Goal: Information Seeking & Learning: Learn about a topic

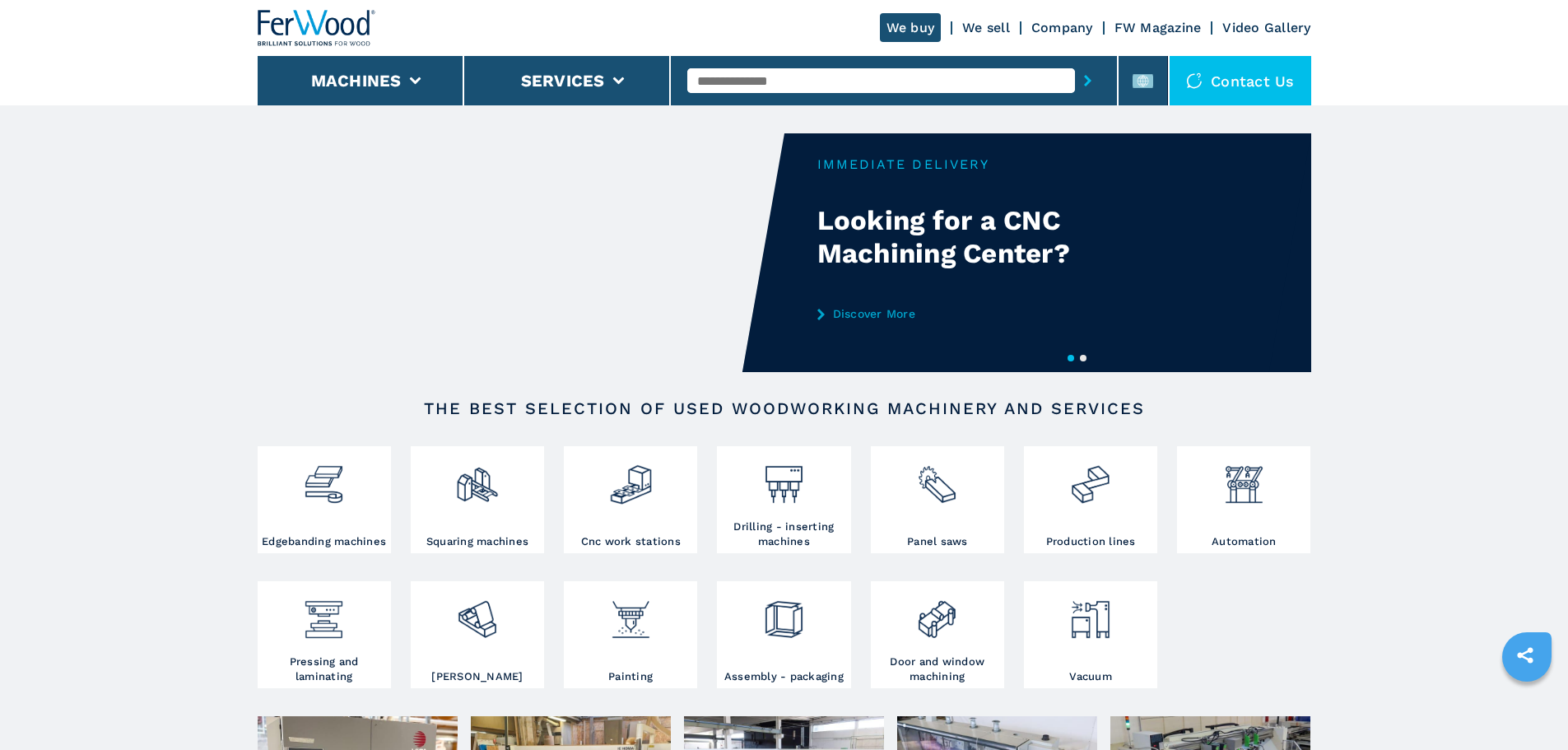
click at [756, 80] on input "text" at bounding box center [881, 80] width 387 height 25
type input "*******"
click at [1075, 62] on button "submit-button" at bounding box center [1088, 80] width 26 height 38
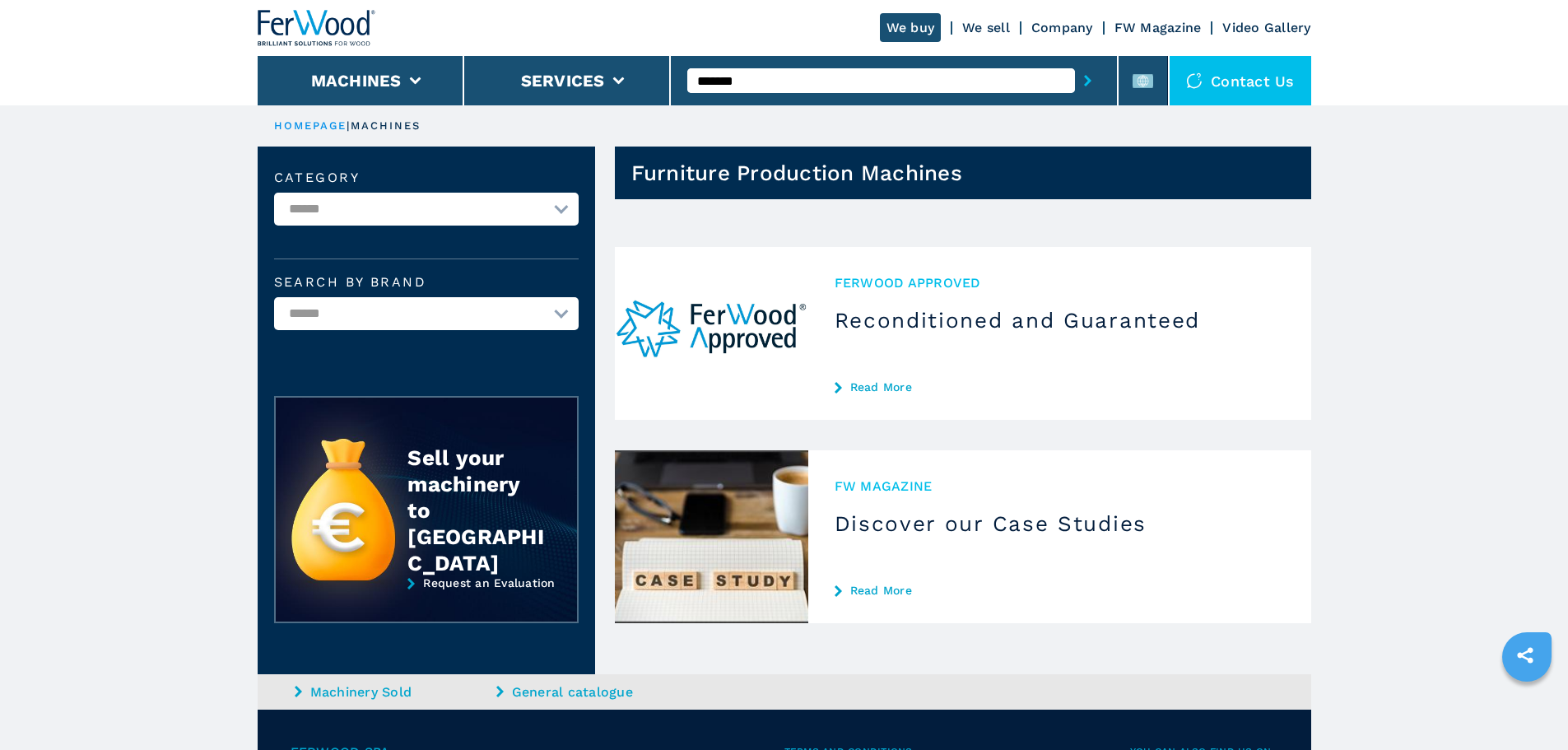
click at [775, 76] on input "*******" at bounding box center [881, 80] width 387 height 25
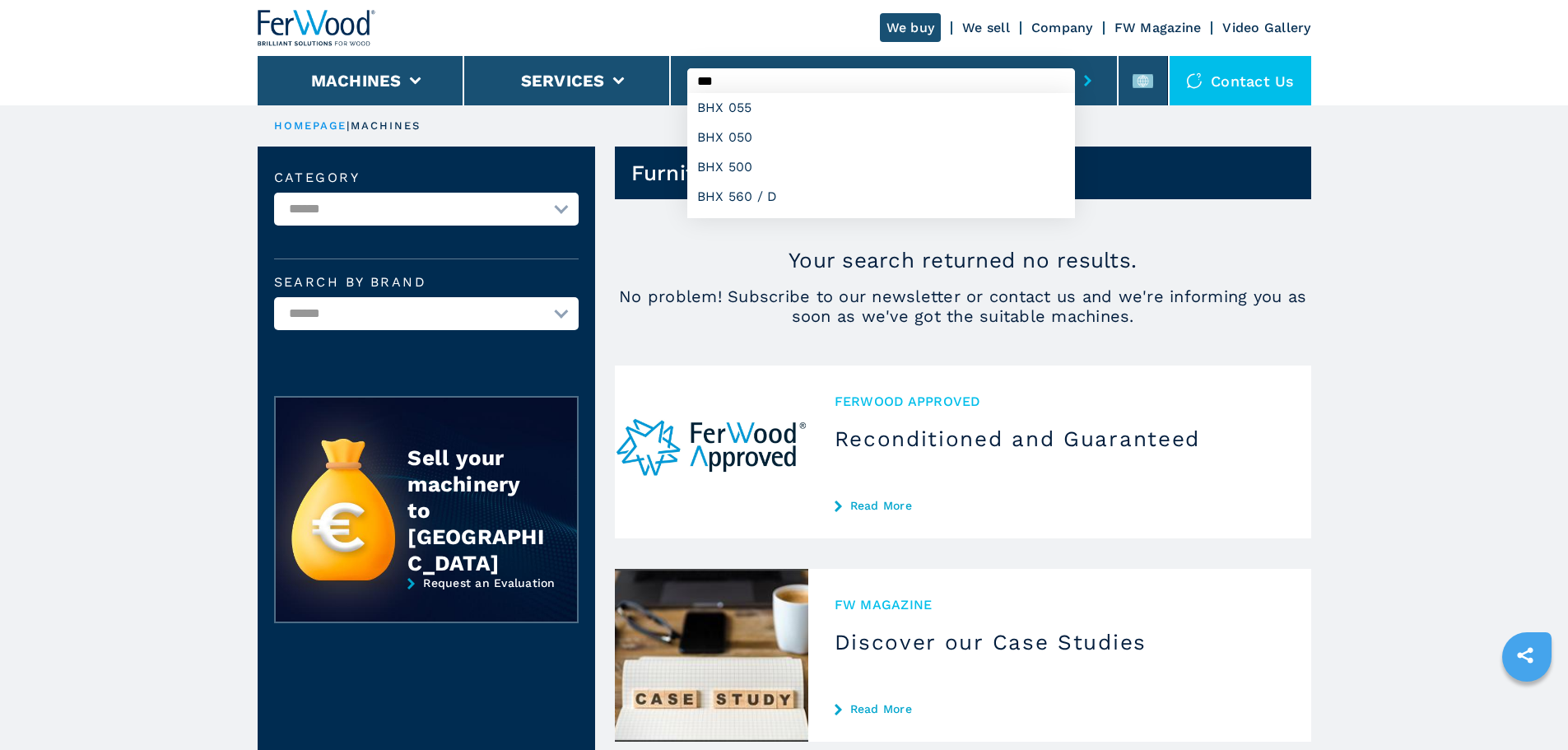
click at [1075, 62] on button "submit-button" at bounding box center [1088, 80] width 26 height 38
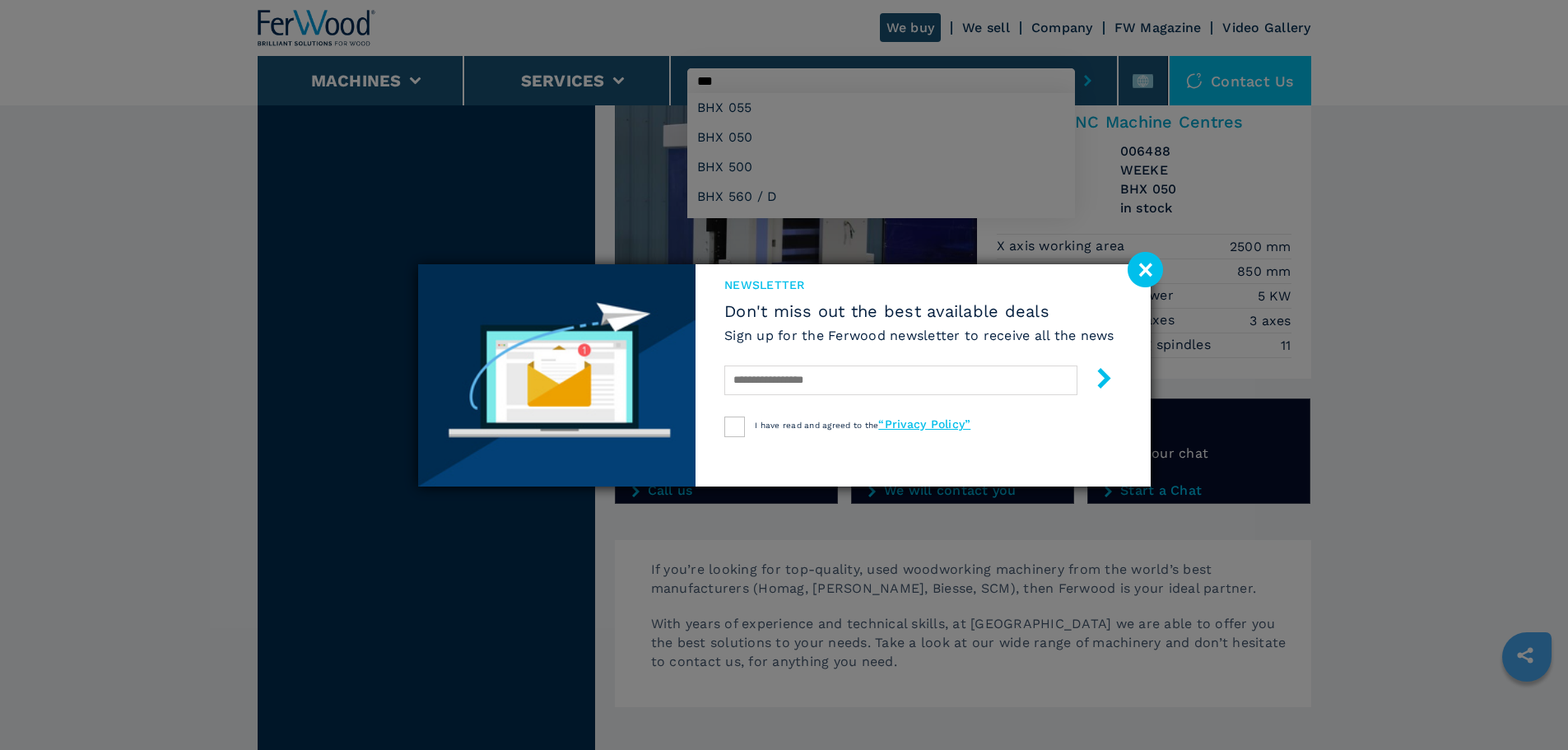
scroll to position [1482, 0]
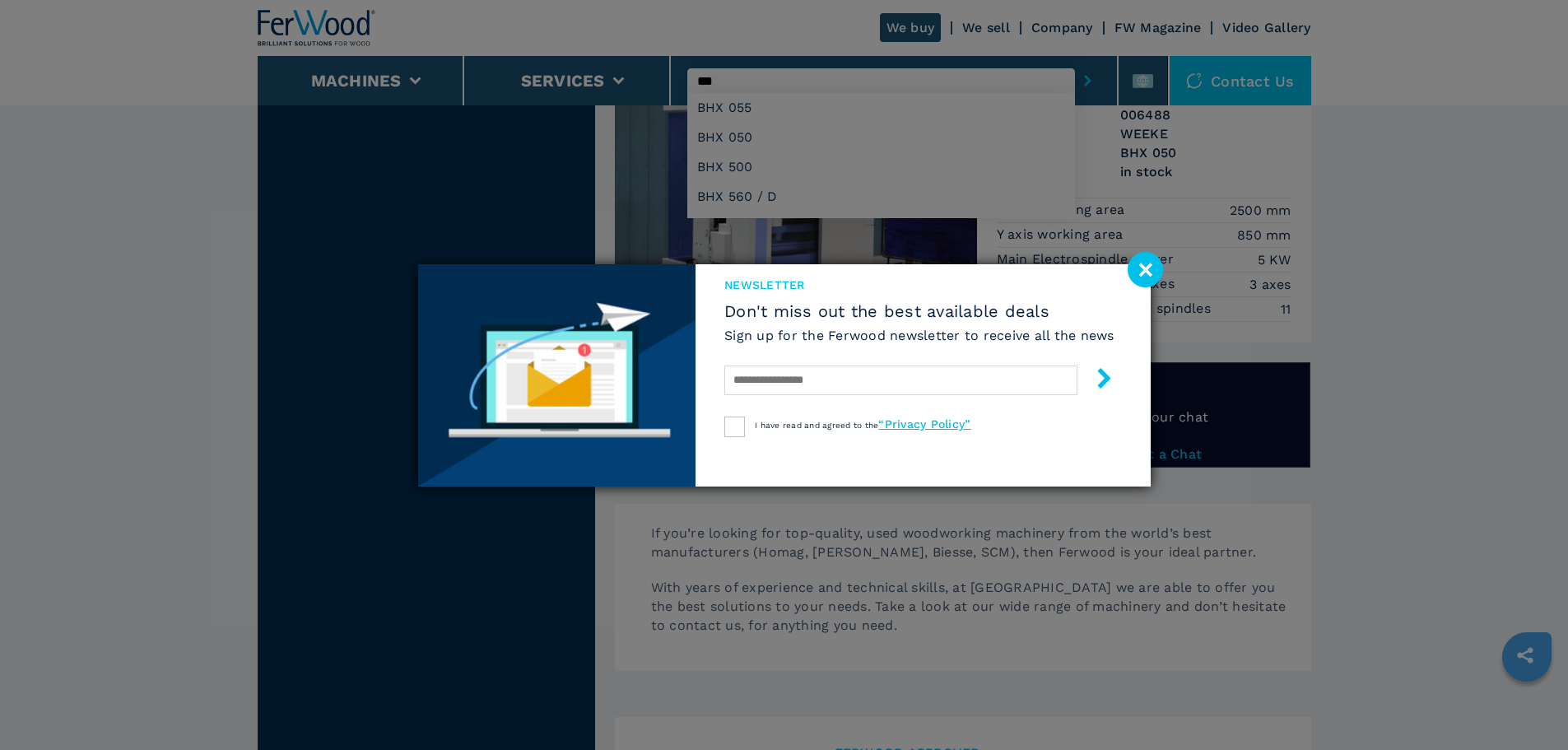
click at [1141, 276] on image at bounding box center [1145, 269] width 36 height 36
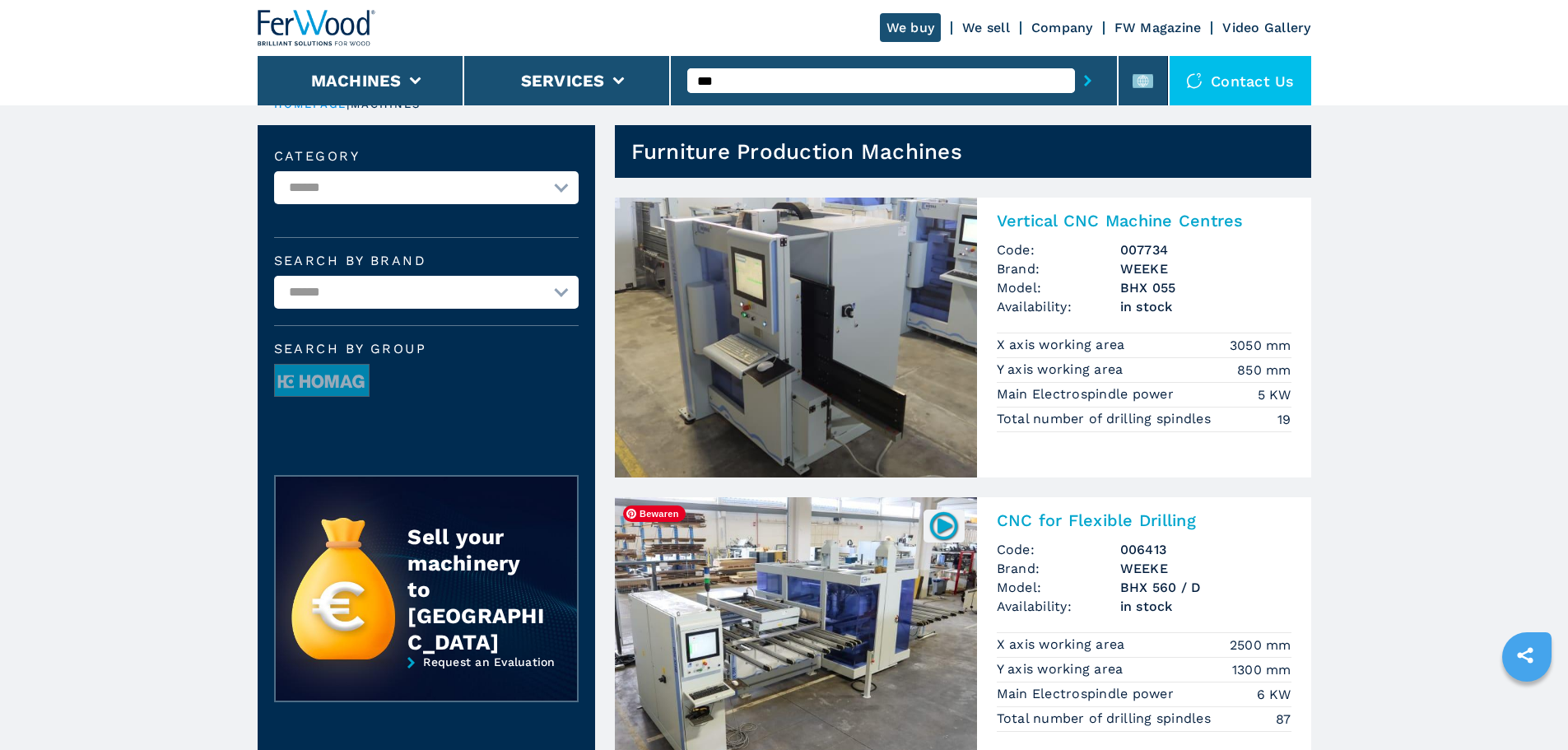
scroll to position [0, 0]
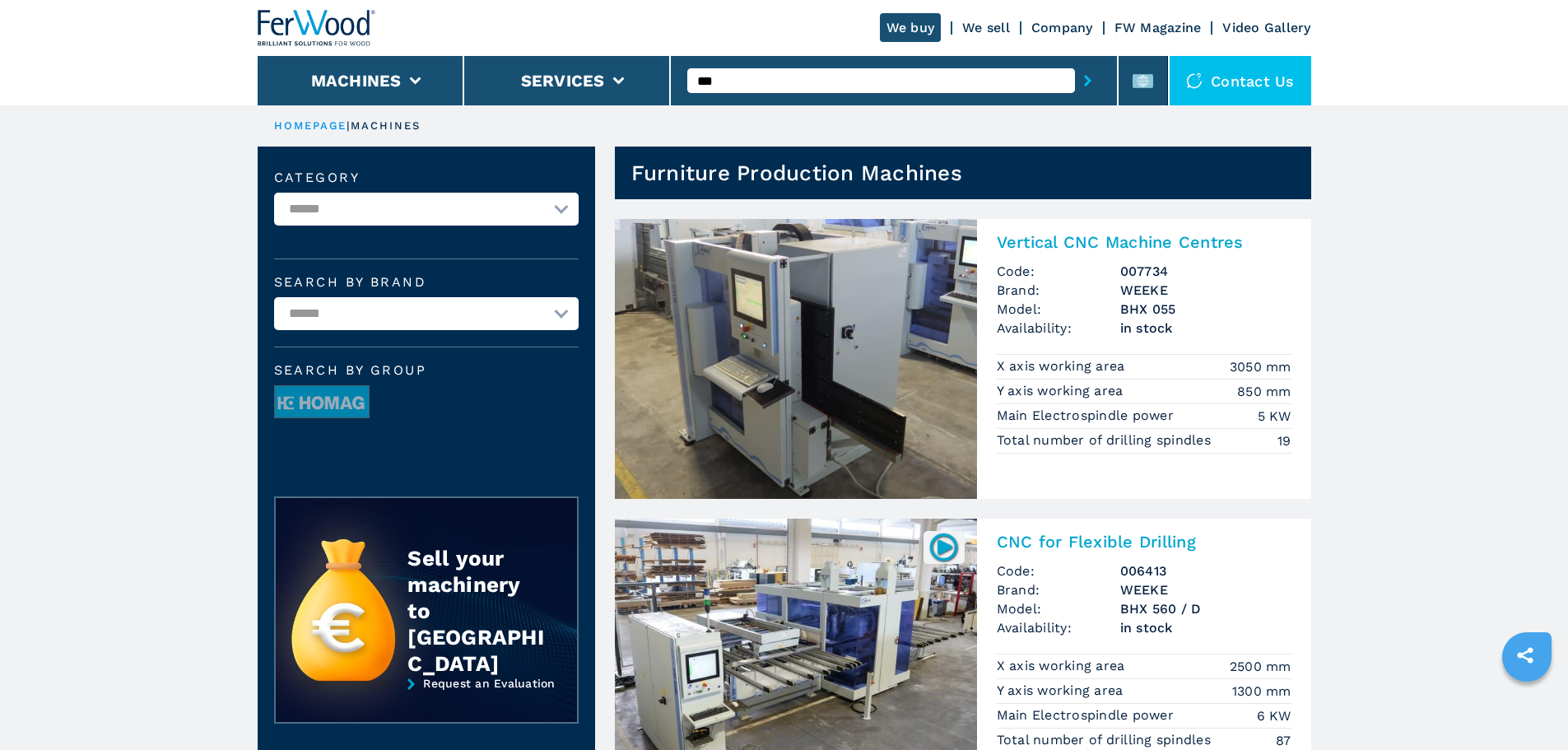
click at [801, 76] on input "***" at bounding box center [881, 80] width 387 height 25
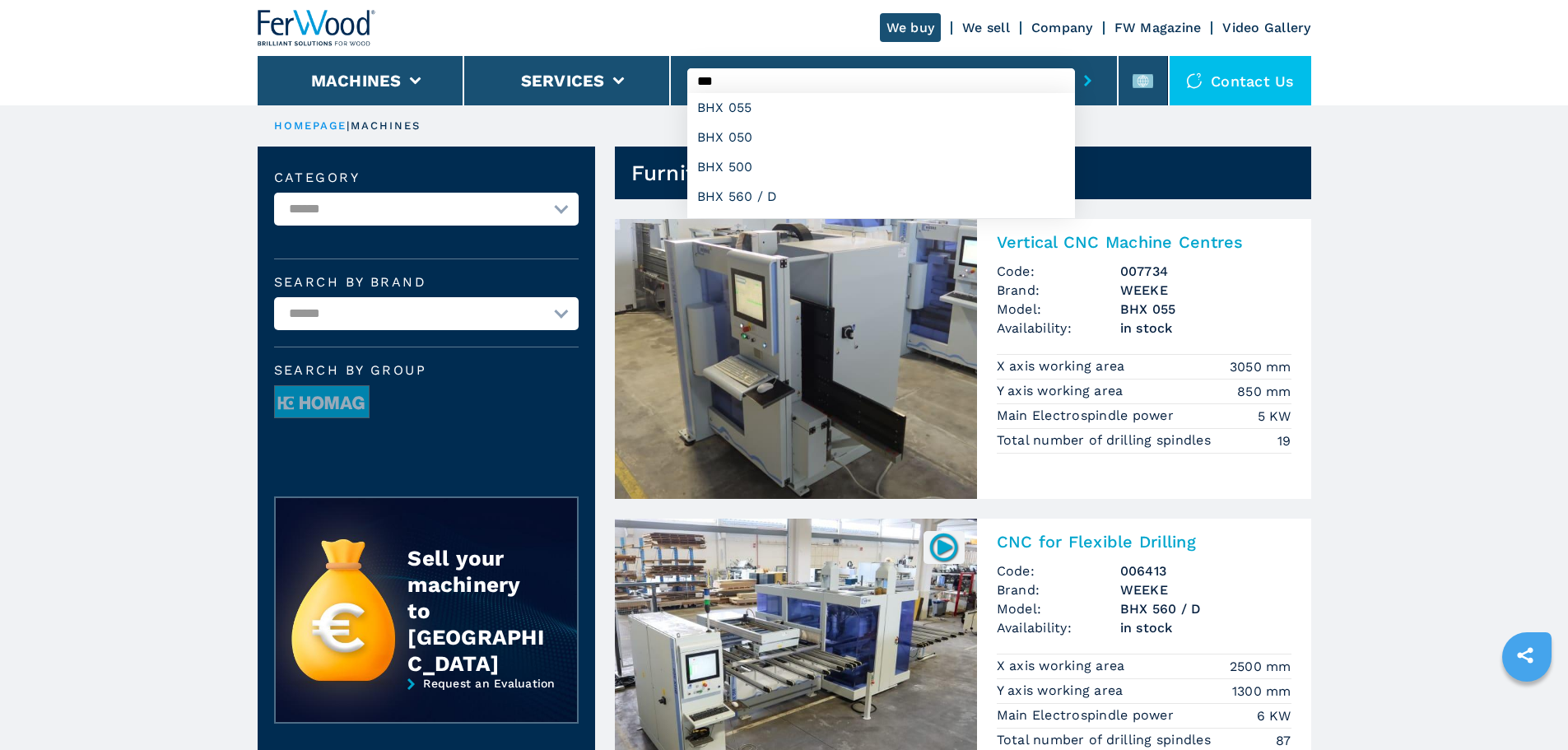
click at [1075, 62] on button "submit-button" at bounding box center [1088, 80] width 26 height 38
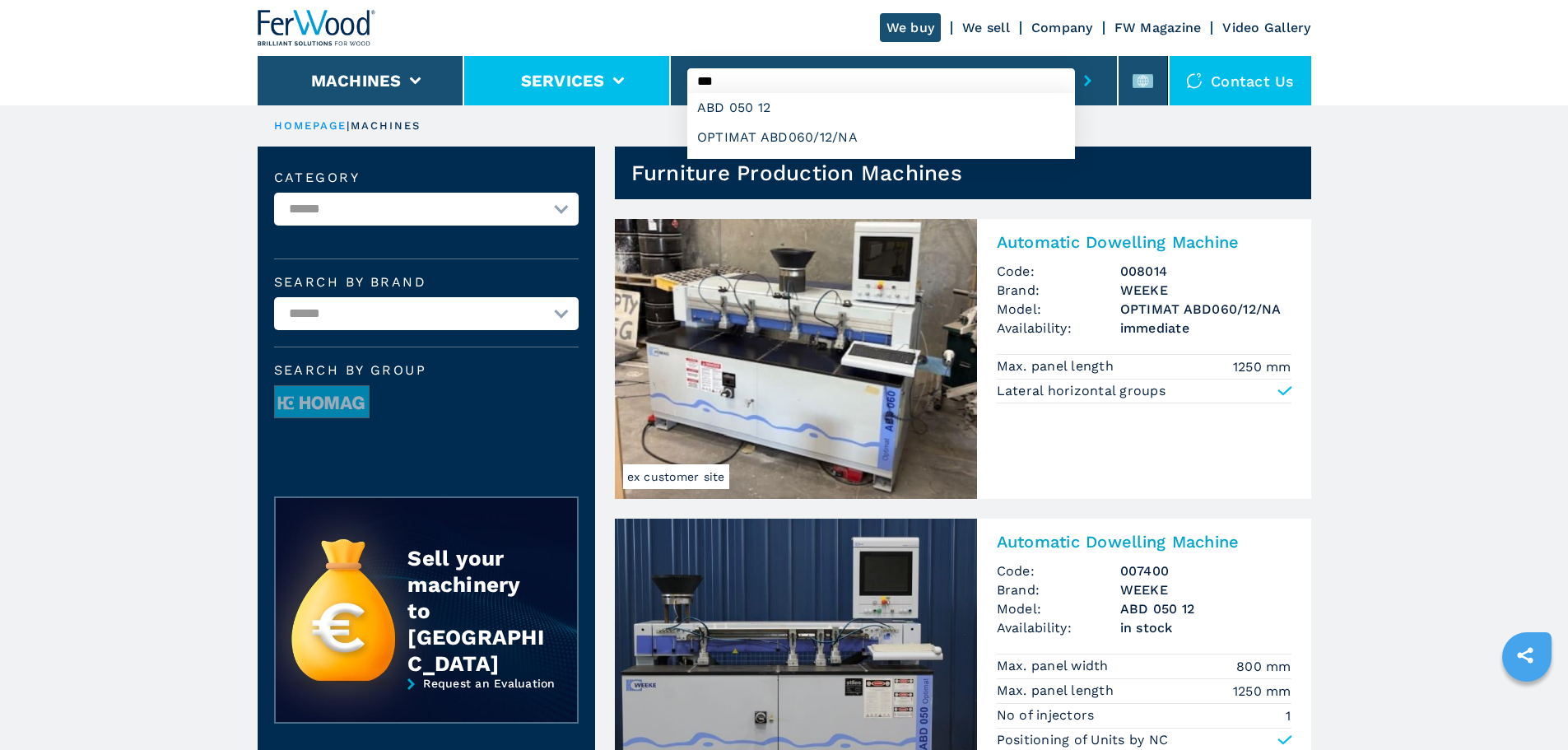
drag, startPoint x: 746, startPoint y: 81, endPoint x: 560, endPoint y: 95, distance: 186.5
click at [560, 95] on div "We buy We sell Company FW Magazine Video Gallery Machines Services *** [GEOGRAP…" at bounding box center [785, 52] width 1054 height 106
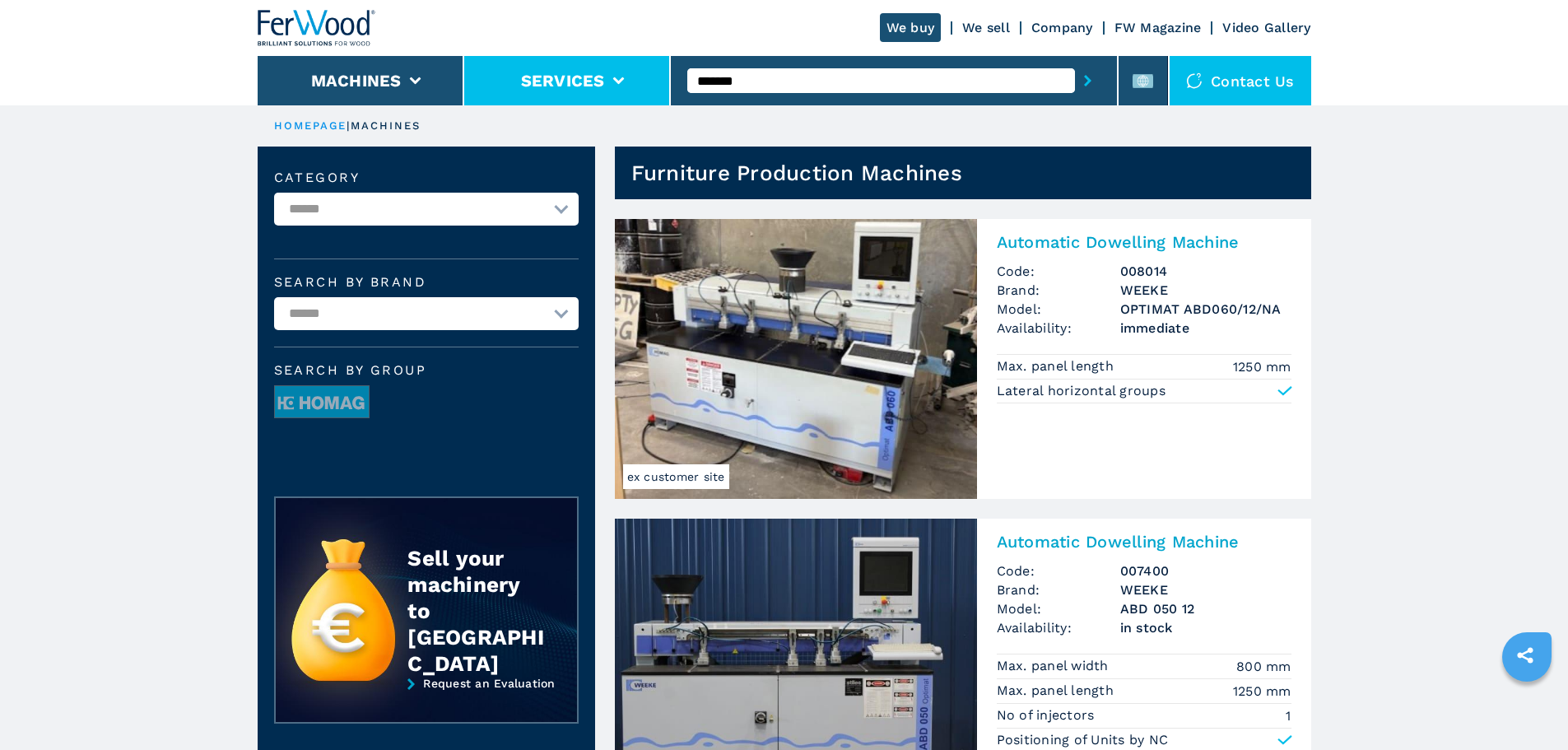
click at [1075, 62] on button "submit-button" at bounding box center [1088, 80] width 26 height 38
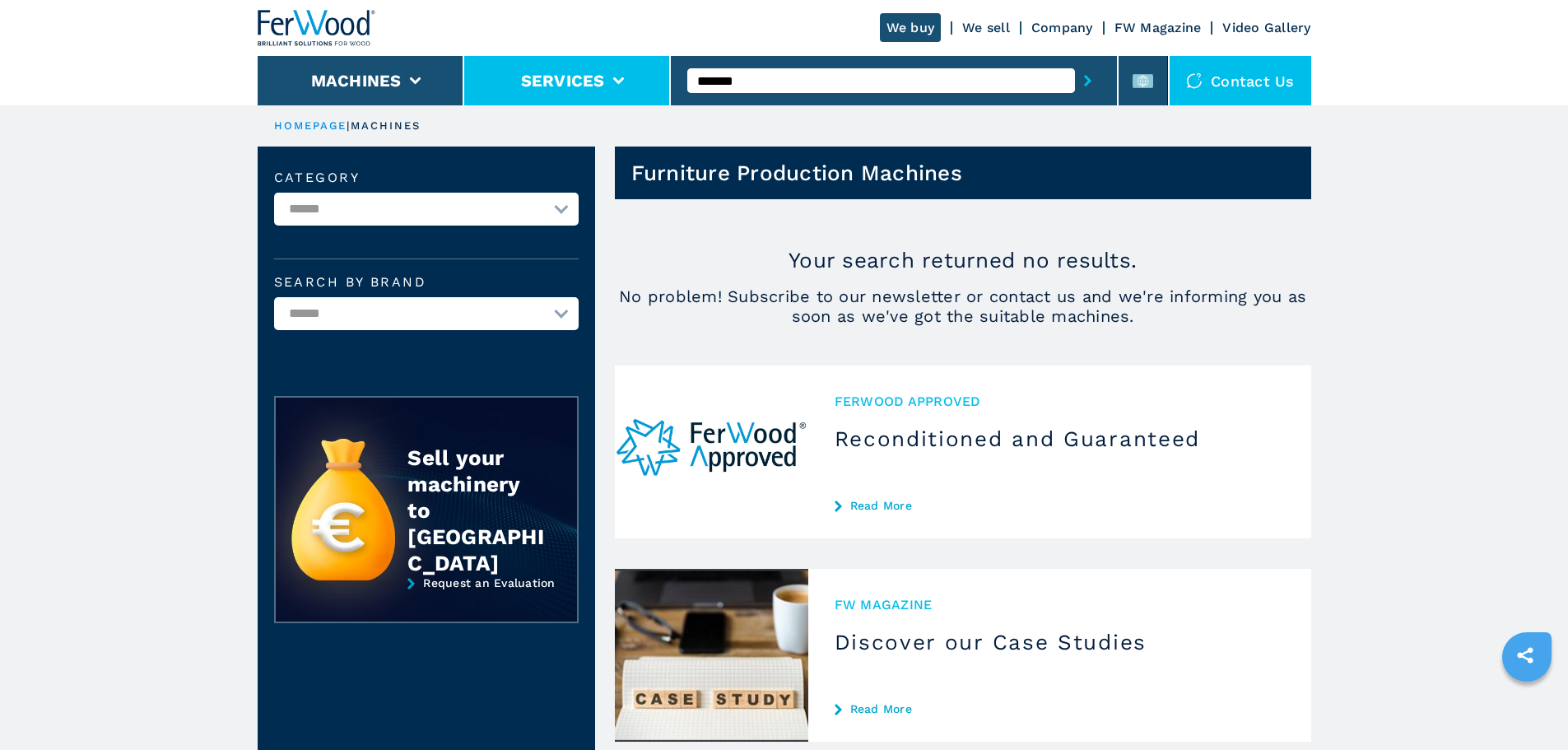
drag, startPoint x: 721, startPoint y: 77, endPoint x: 556, endPoint y: 98, distance: 166.3
click at [556, 98] on div "We buy We sell Company FW Magazine Video Gallery Machines Services ******* Cont…" at bounding box center [785, 52] width 1054 height 106
type input "*****"
click at [1075, 62] on button "submit-button" at bounding box center [1088, 80] width 26 height 38
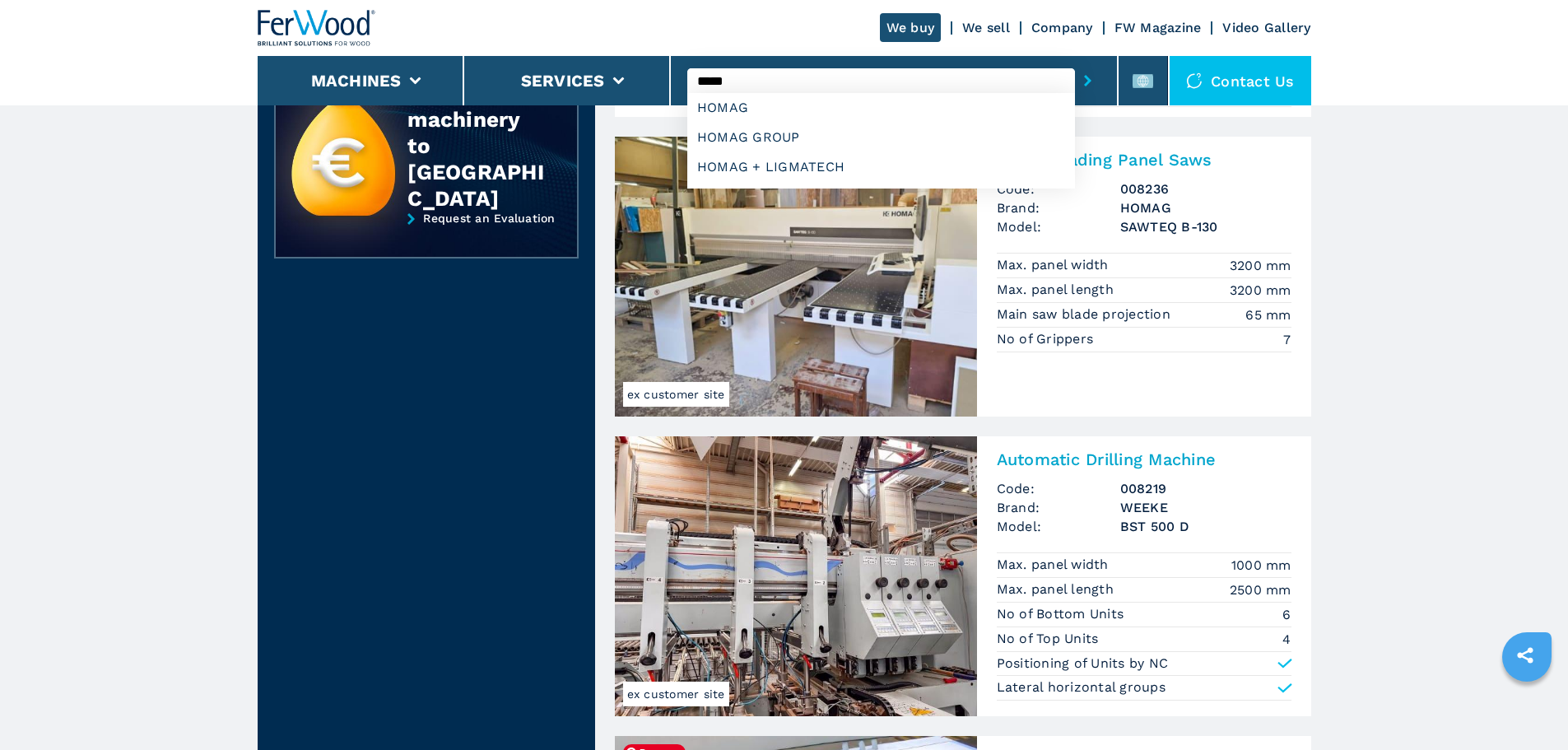
scroll to position [411, 0]
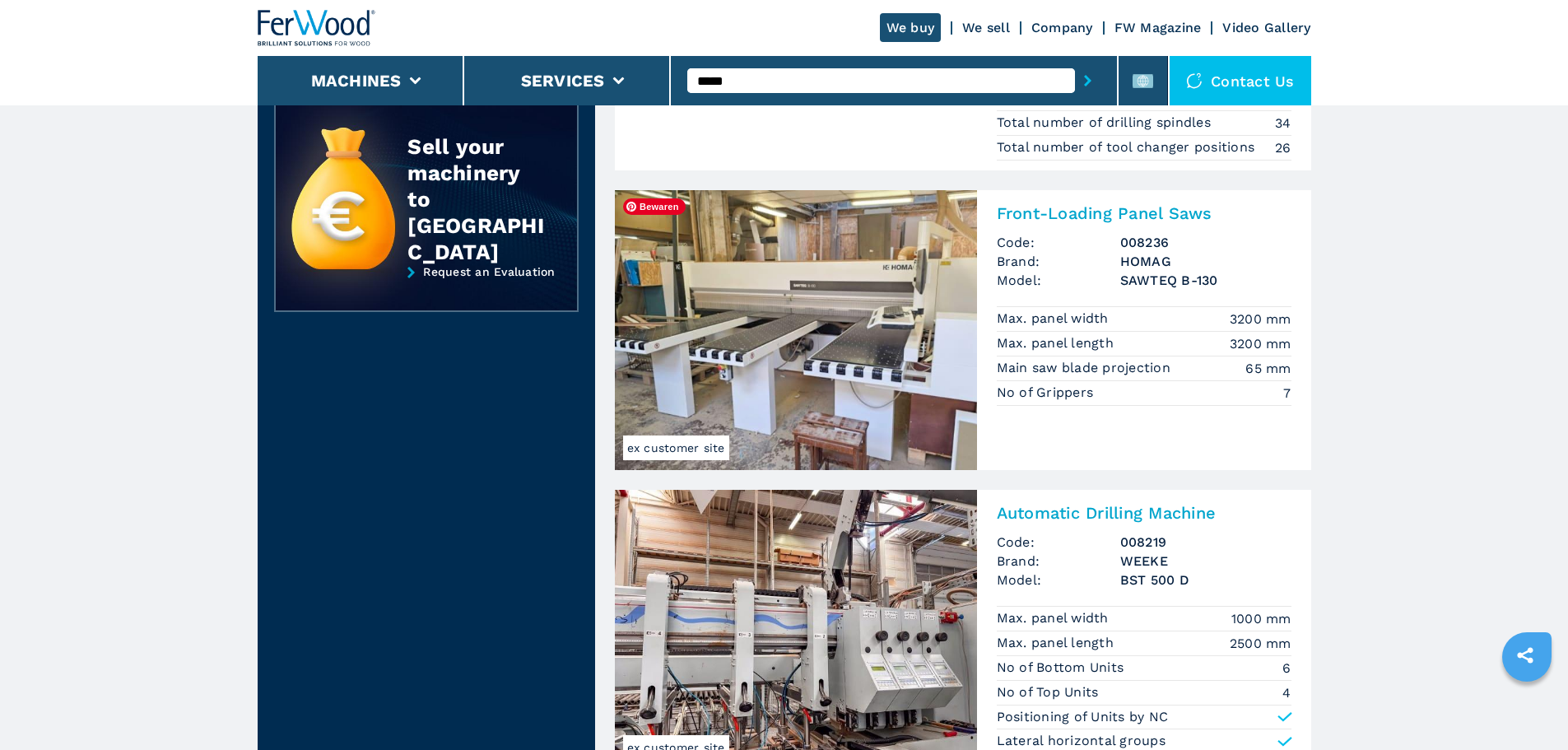
click at [873, 368] on img at bounding box center [796, 330] width 362 height 280
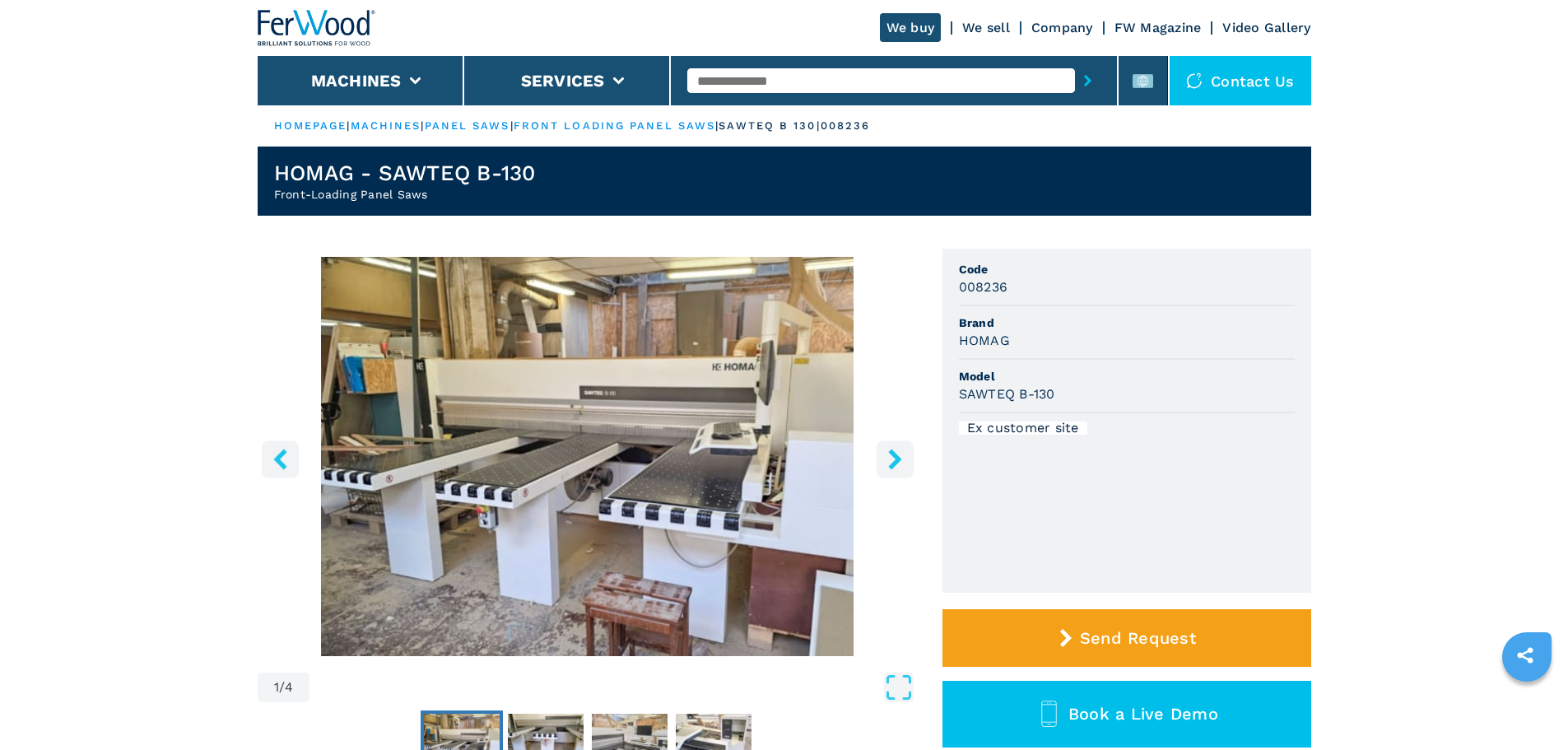
click at [894, 454] on icon "right-button" at bounding box center [894, 459] width 13 height 20
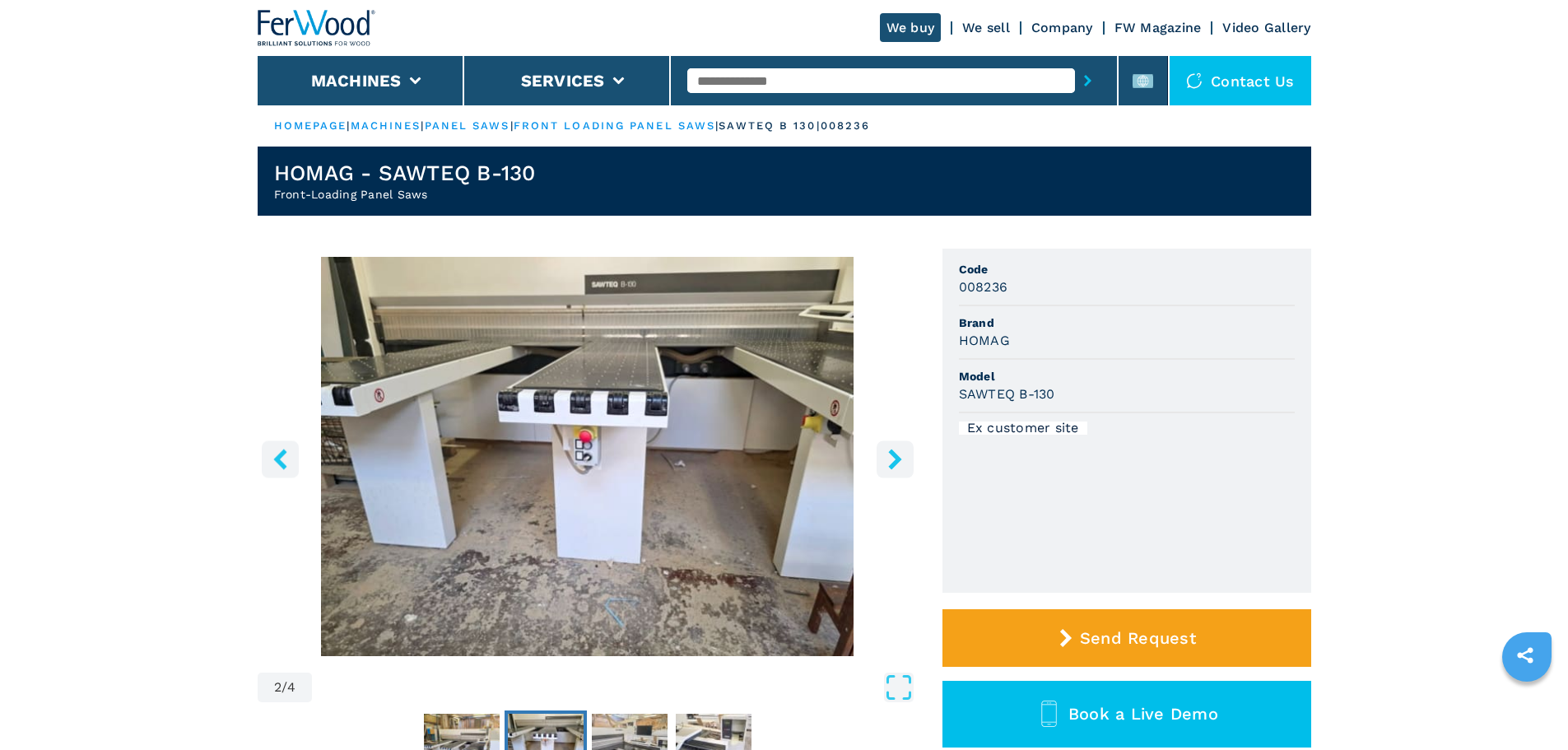
click at [894, 454] on icon "right-button" at bounding box center [894, 459] width 13 height 20
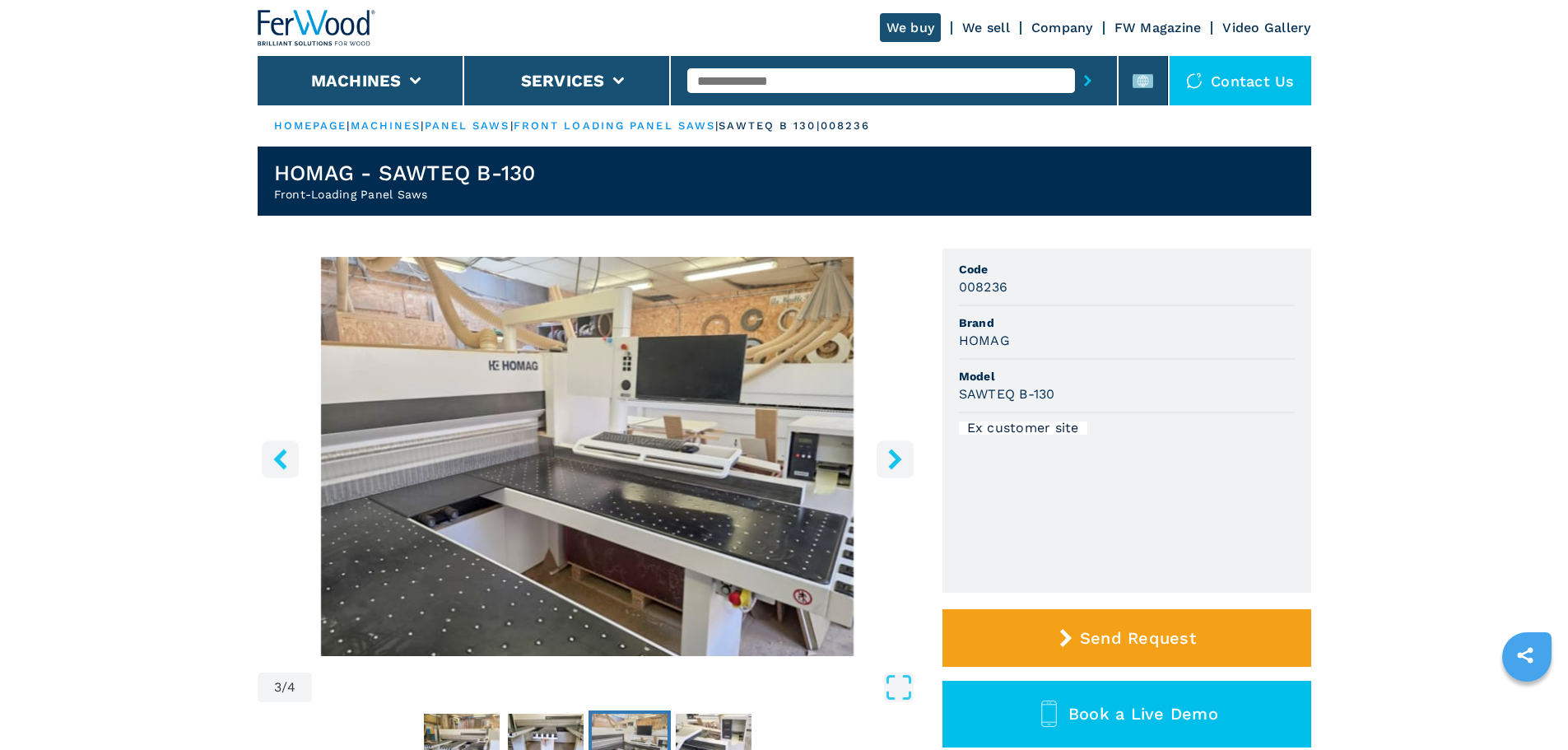
click at [893, 453] on icon "right-button" at bounding box center [894, 459] width 13 height 20
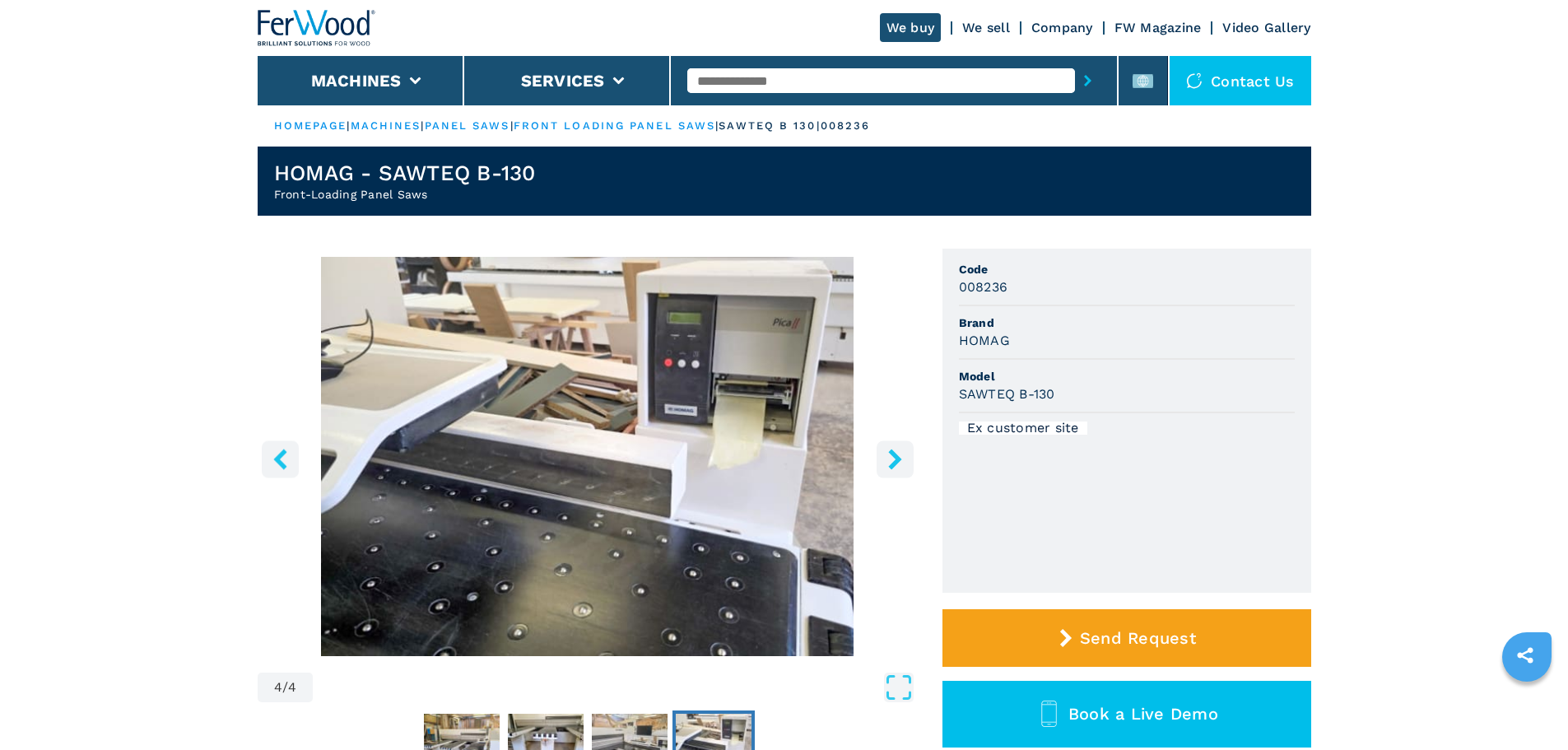
click at [893, 453] on icon "right-button" at bounding box center [894, 459] width 13 height 20
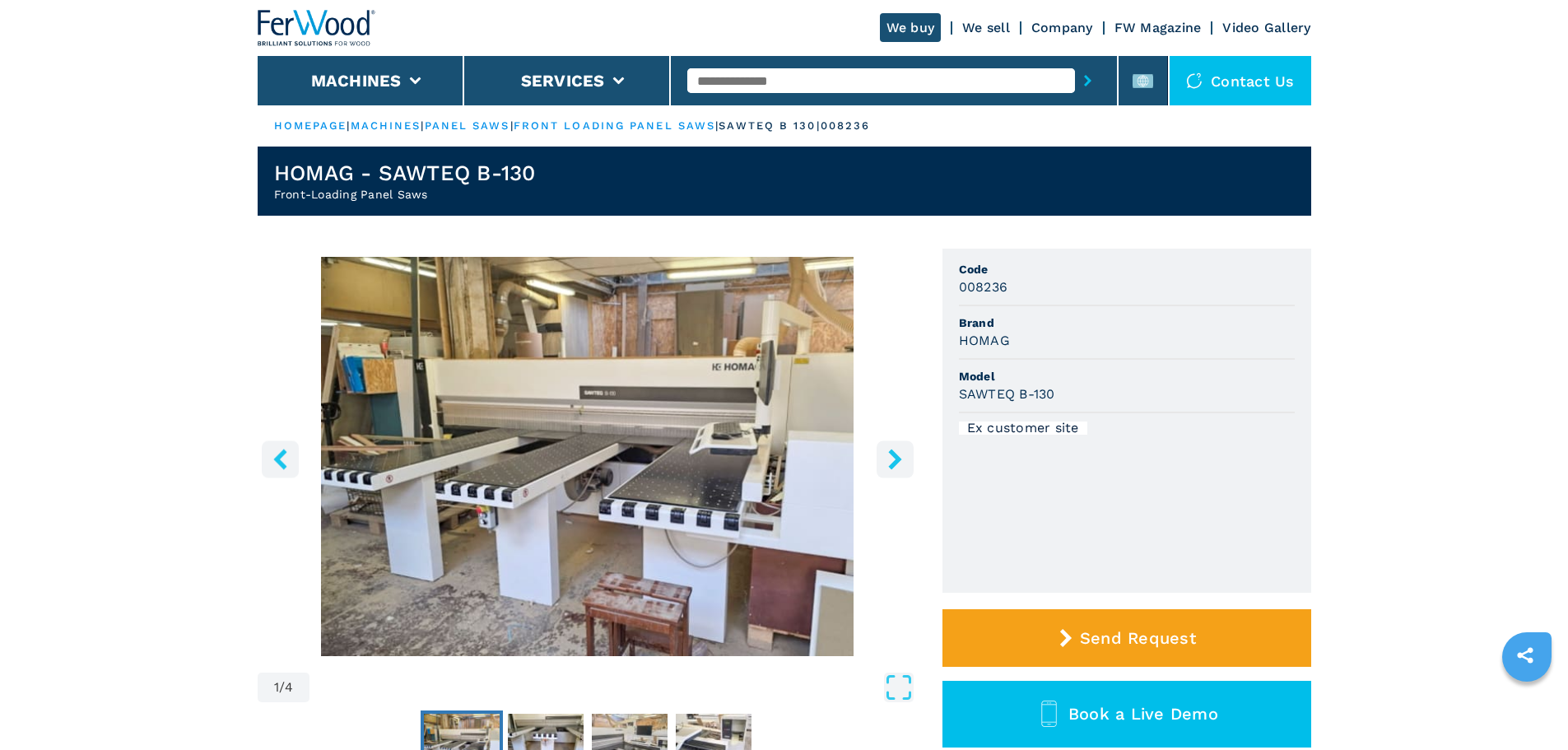
click at [893, 453] on icon "right-button" at bounding box center [894, 459] width 13 height 20
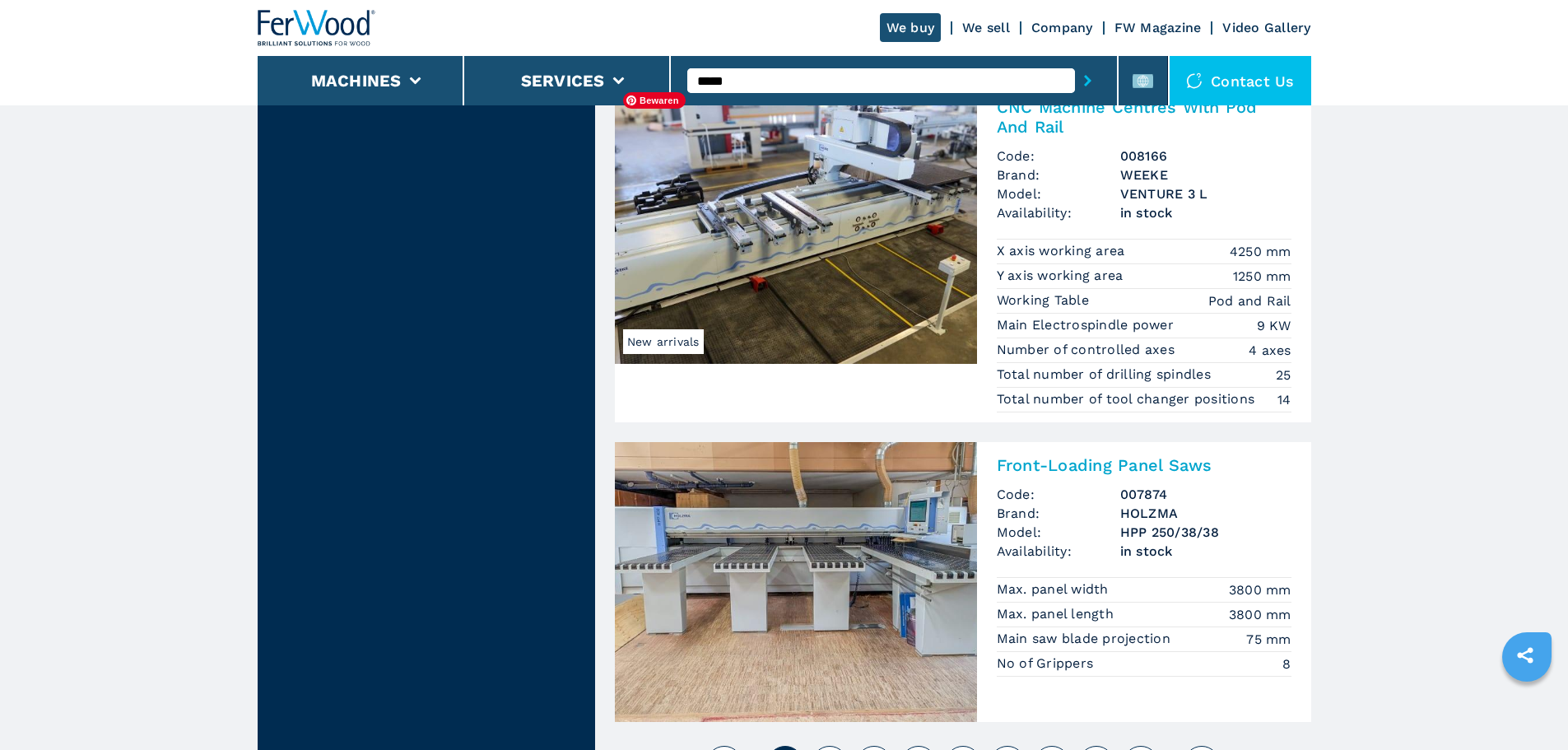
scroll to position [4033, 0]
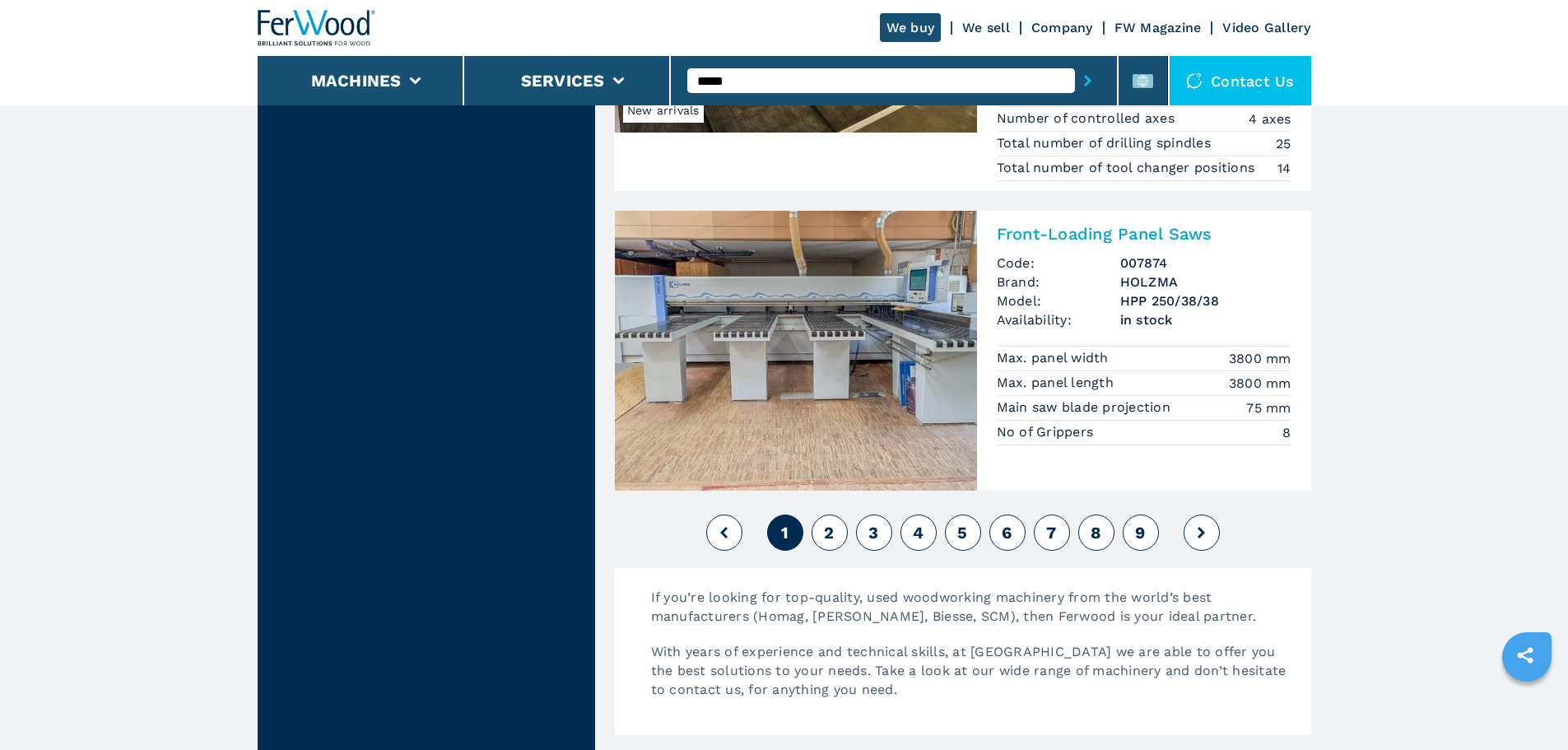
click at [835, 530] on button "2" at bounding box center [829, 532] width 36 height 36
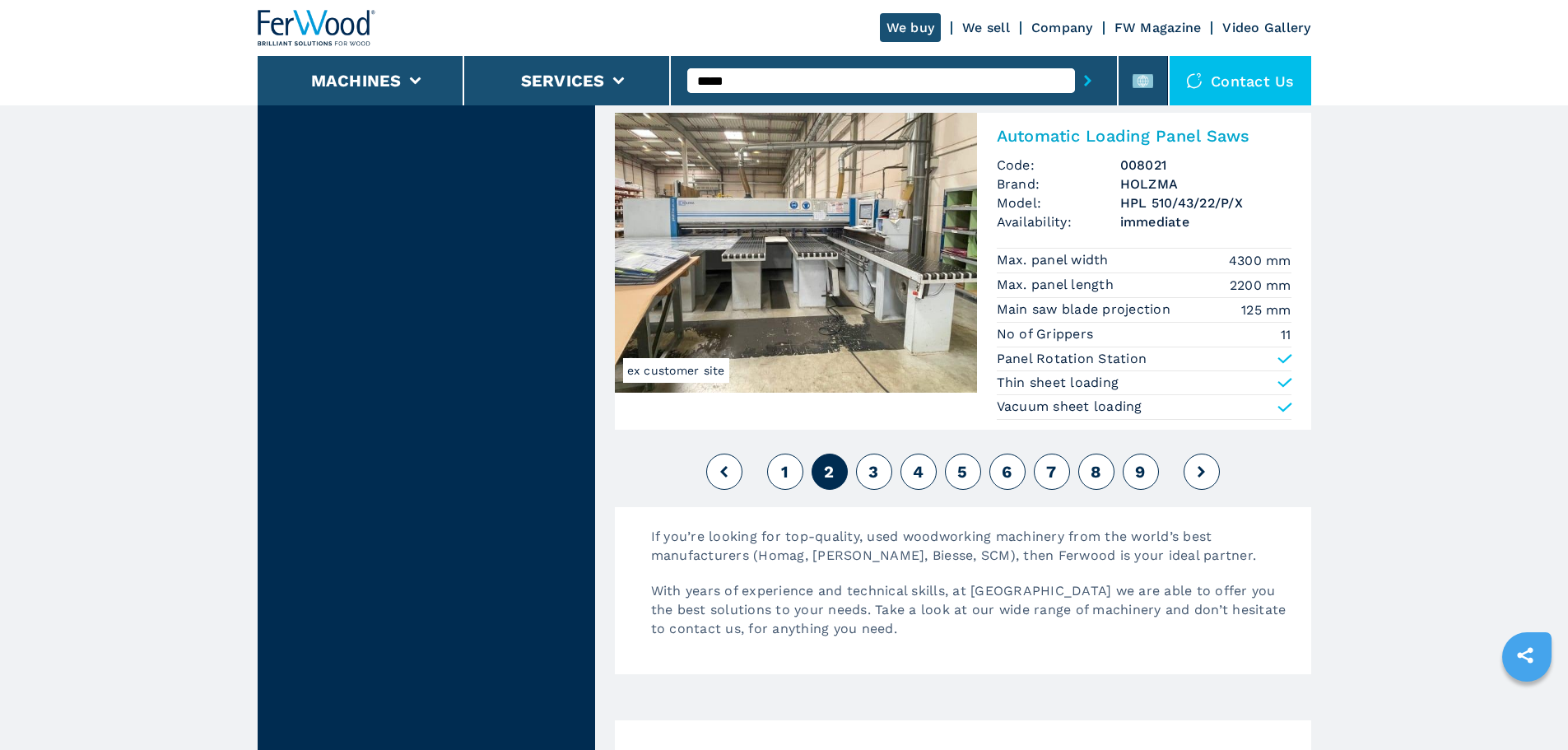
scroll to position [3950, 0]
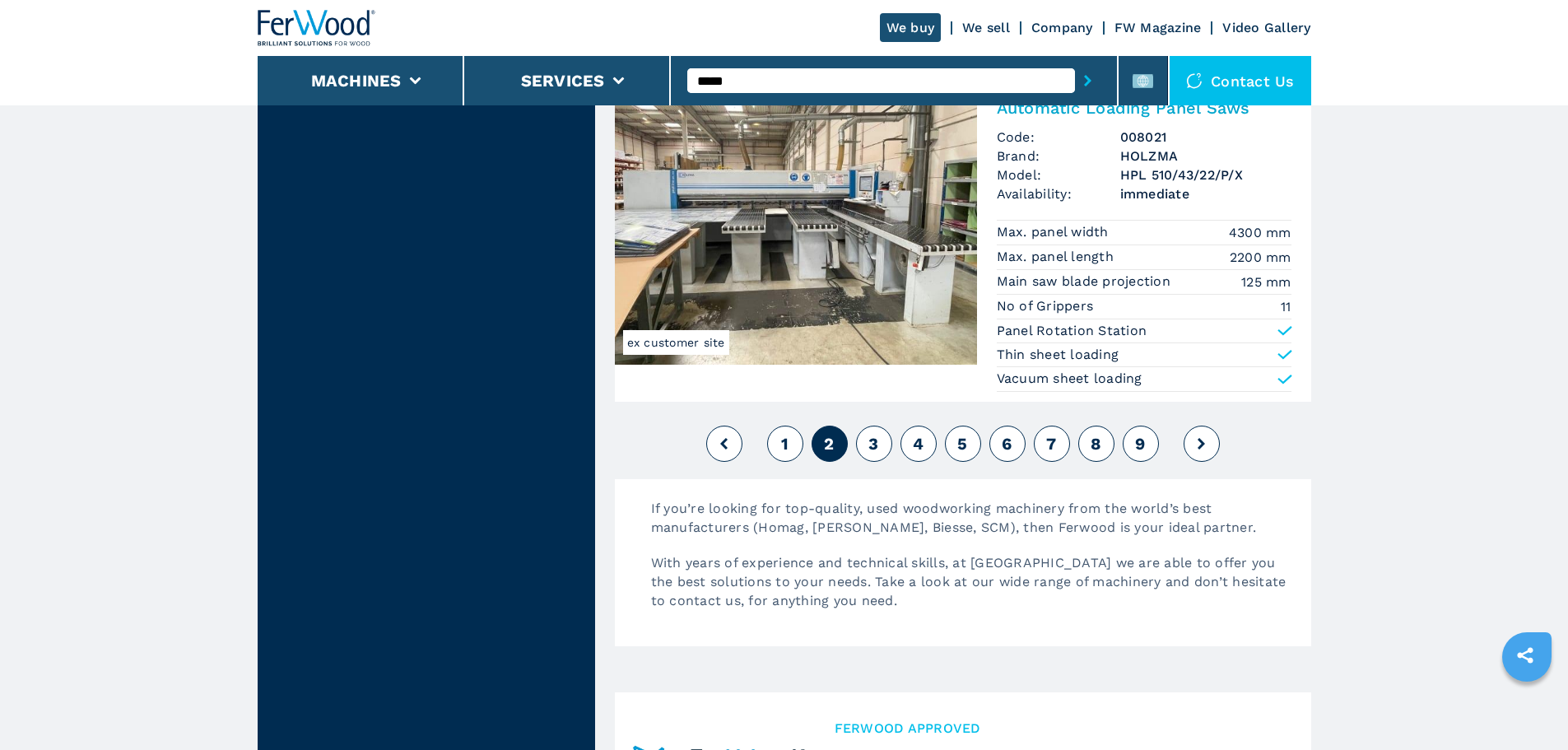
click at [861, 450] on button "3" at bounding box center [873, 442] width 36 height 36
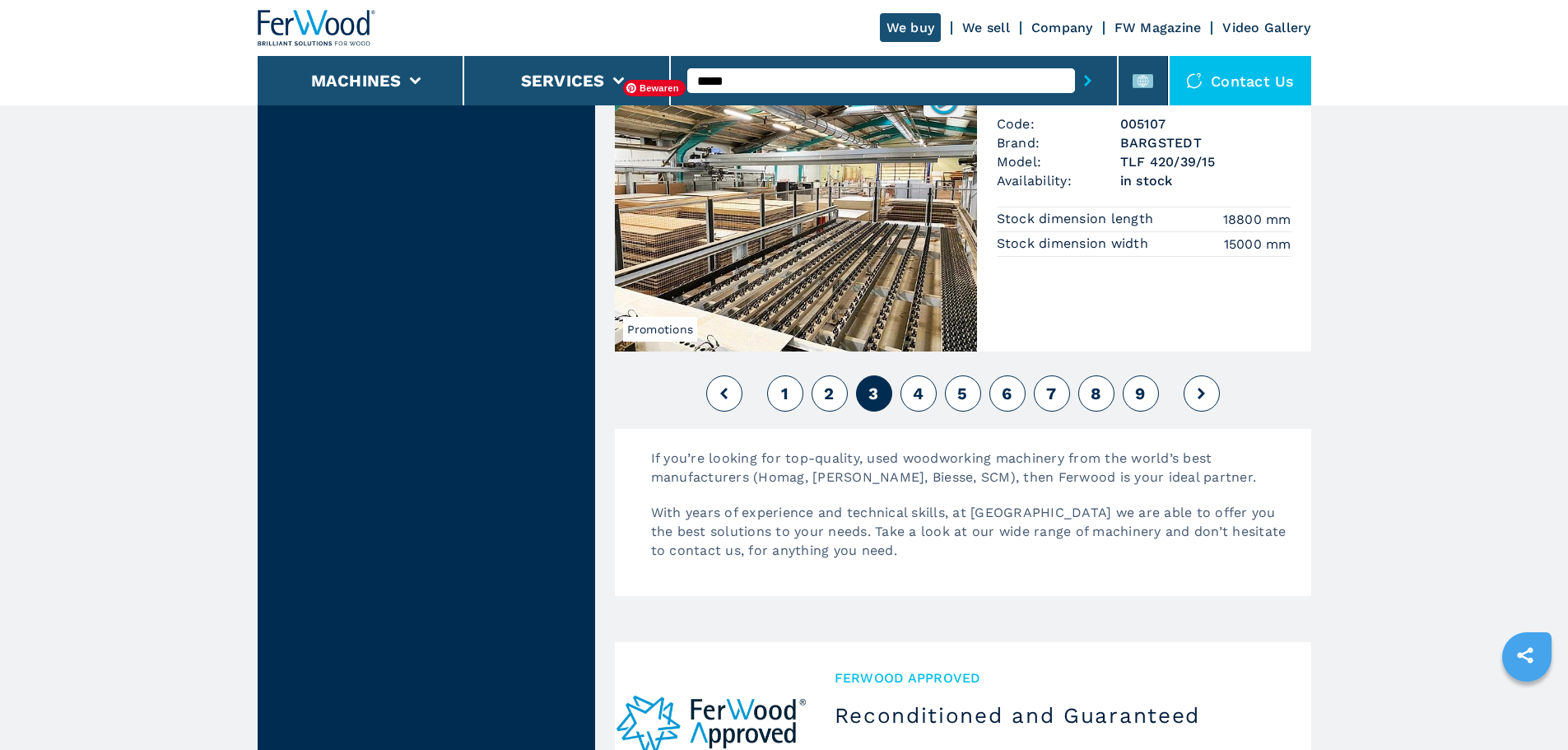
scroll to position [3950, 0]
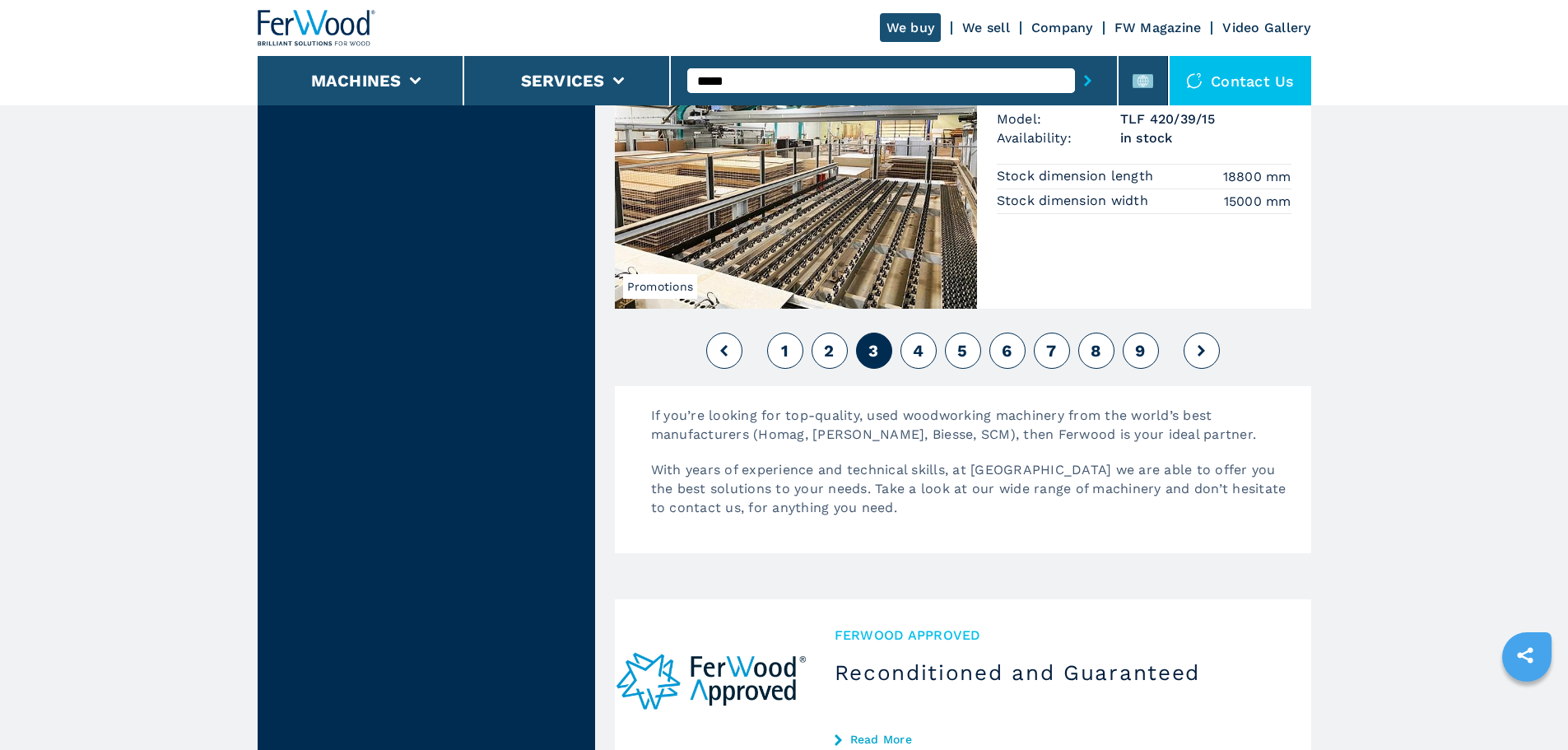
click at [909, 355] on button "4" at bounding box center [918, 350] width 36 height 36
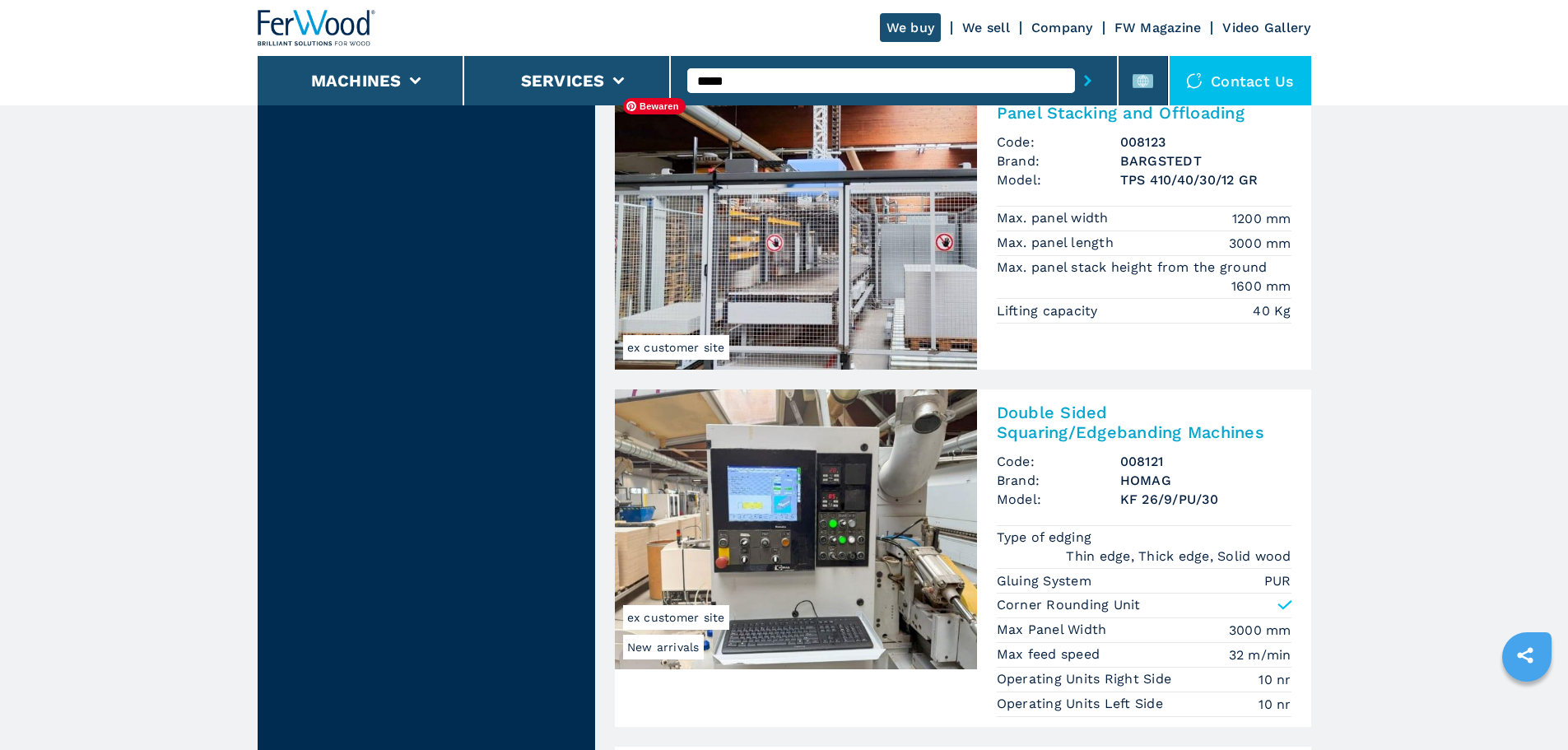
scroll to position [3375, 0]
